Goal: Information Seeking & Learning: Learn about a topic

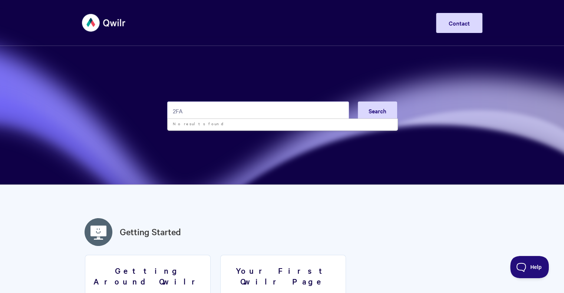
type input "2FA"
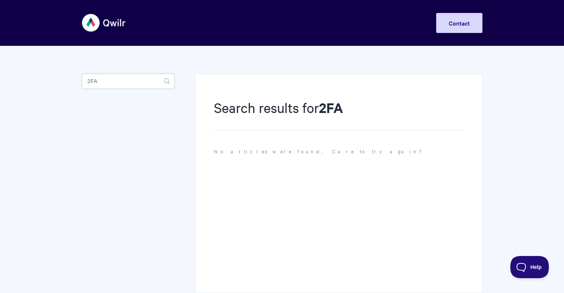
click at [122, 81] on input "2FA" at bounding box center [128, 81] width 92 height 15
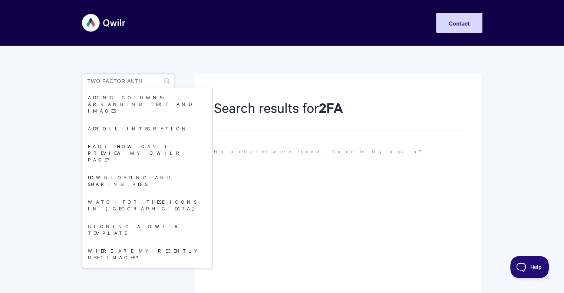
type input "two factor auth"
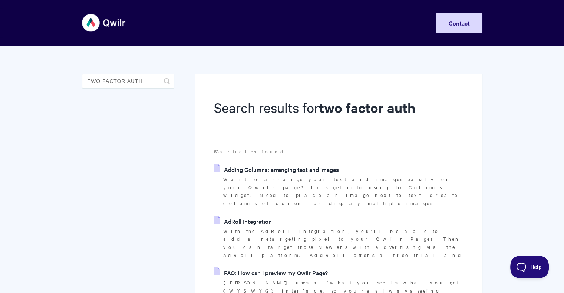
click at [101, 27] on img at bounding box center [104, 23] width 44 height 28
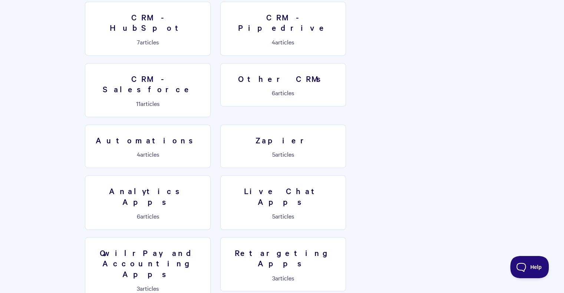
scroll to position [1033, 0]
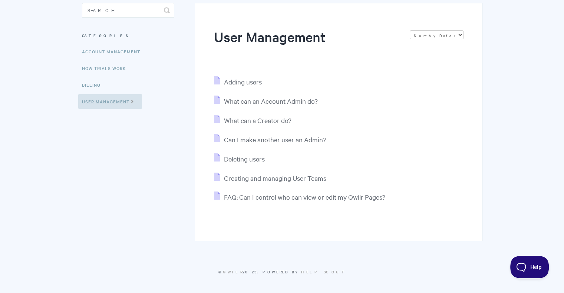
scroll to position [72, 0]
click at [63, 197] on body "Toggle Navigation Home Getting Started Creating & Editing Pages Sharing & Analy…" at bounding box center [282, 110] width 564 height 365
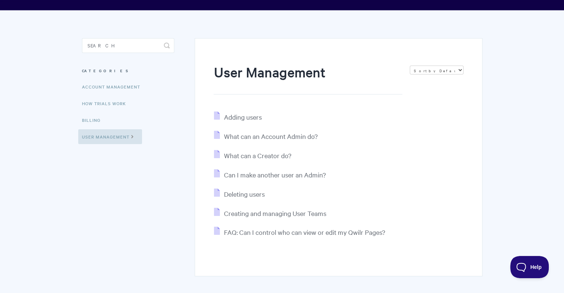
scroll to position [35, 0]
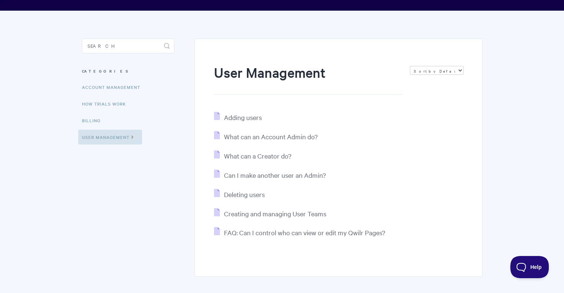
click at [49, 194] on body "Toggle Navigation Home Getting Started Creating & Editing Pages Sharing & Analy…" at bounding box center [282, 147] width 564 height 365
click at [117, 88] on link "Account Management" at bounding box center [112, 87] width 68 height 15
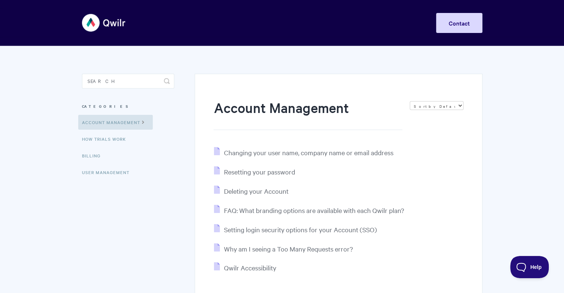
click at [99, 23] on img at bounding box center [104, 23] width 44 height 28
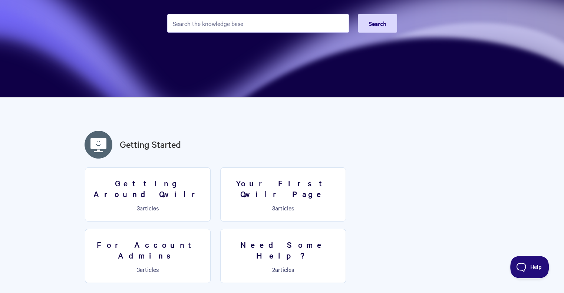
scroll to position [111, 0]
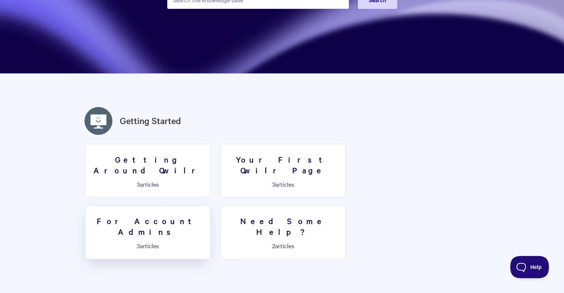
click at [206, 216] on h3 "For Account Admins" at bounding box center [148, 226] width 116 height 21
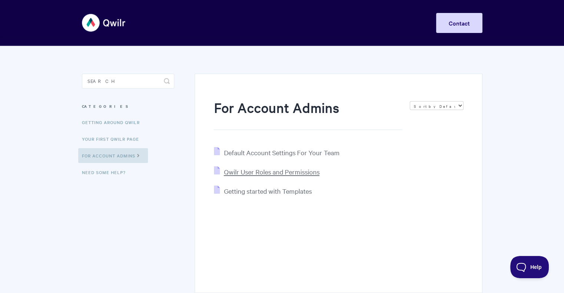
click at [274, 174] on span "Qwilr User Roles and Permissions" at bounding box center [272, 172] width 96 height 9
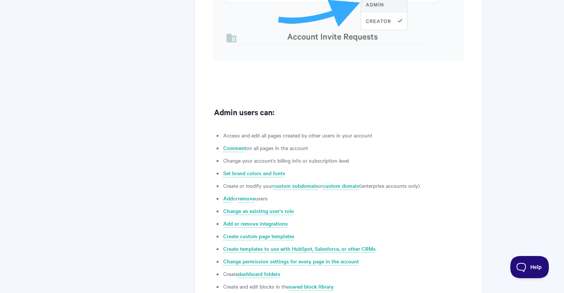
scroll to position [221, 0]
